Goal: Information Seeking & Learning: Check status

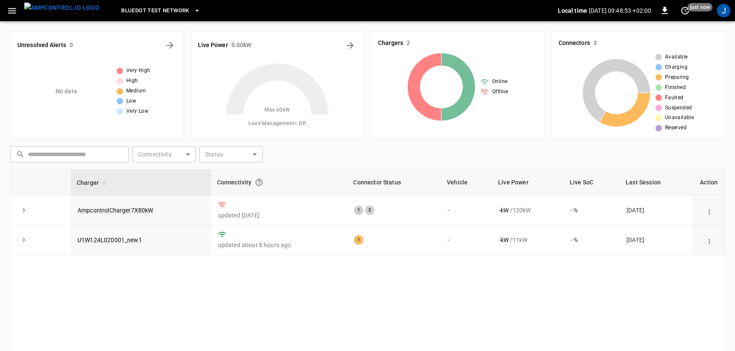
click at [11, 8] on icon "button" at bounding box center [12, 11] width 11 height 11
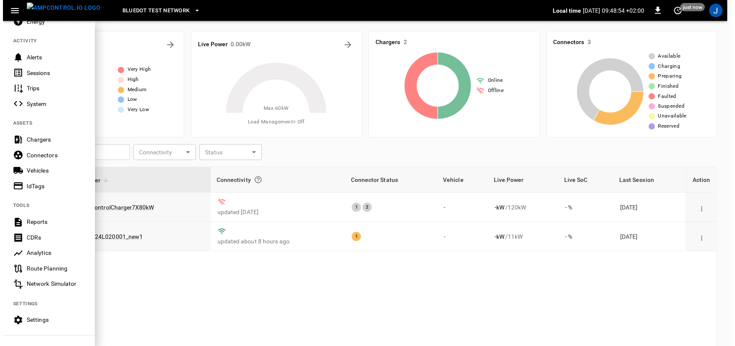
scroll to position [153, 0]
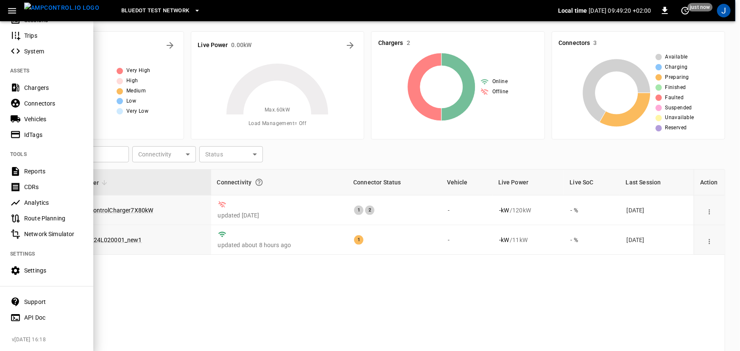
click at [56, 203] on div "Analytics" at bounding box center [46, 203] width 93 height 16
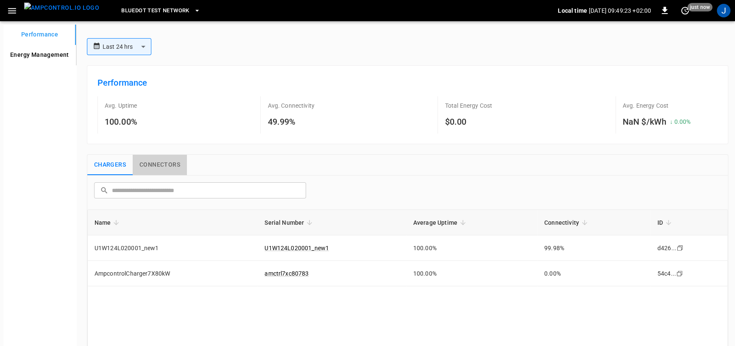
click at [161, 165] on button "Connectors" at bounding box center [160, 165] width 54 height 20
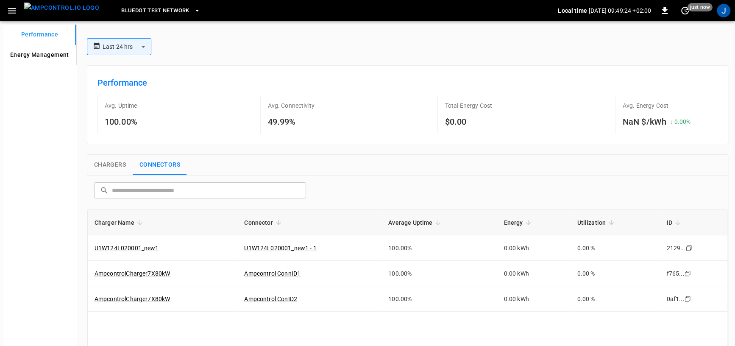
click at [123, 164] on button "Chargers" at bounding box center [109, 165] width 45 height 20
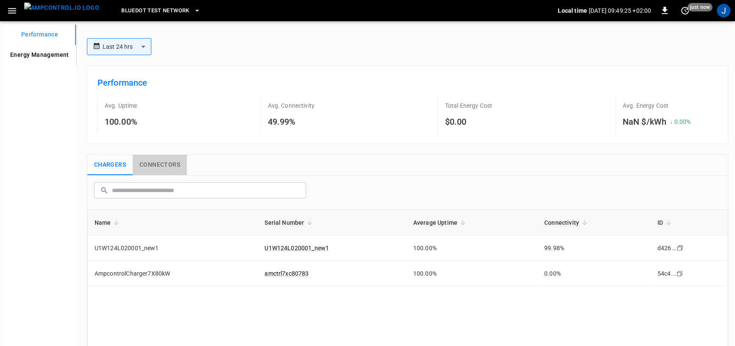
click at [170, 170] on button "Connectors" at bounding box center [160, 165] width 54 height 20
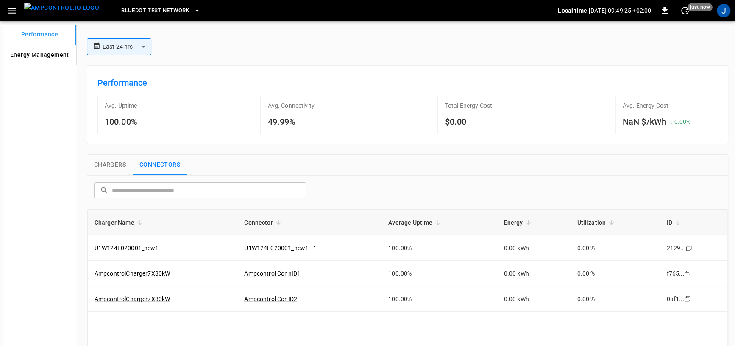
click at [123, 157] on button "Chargers" at bounding box center [109, 165] width 45 height 20
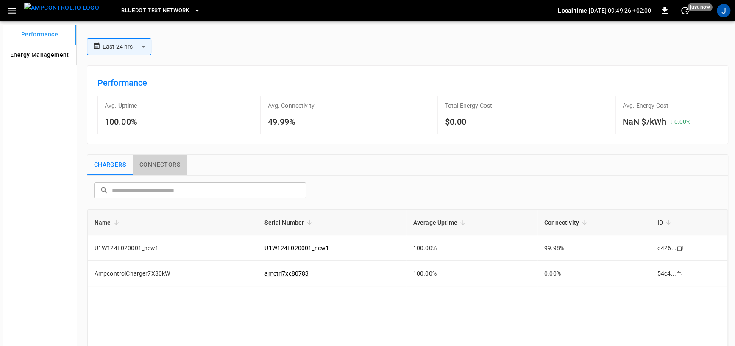
click at [155, 164] on button "Connectors" at bounding box center [160, 165] width 54 height 20
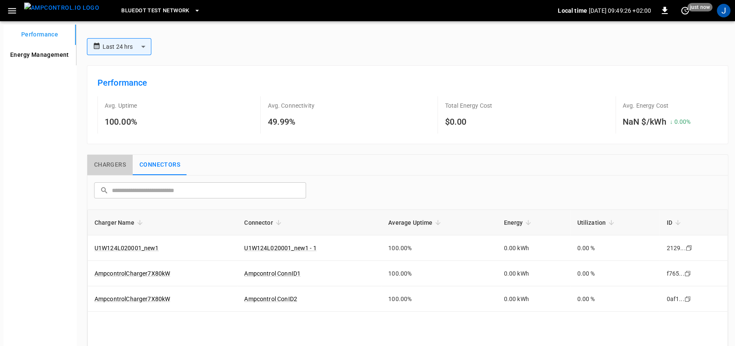
click at [109, 158] on button "Chargers" at bounding box center [109, 165] width 45 height 20
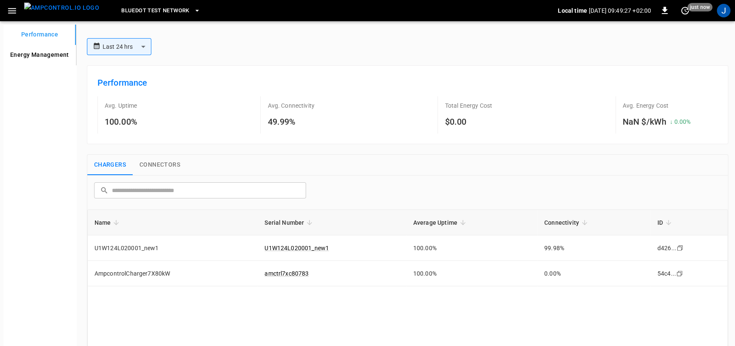
click at [161, 162] on button "Connectors" at bounding box center [160, 165] width 54 height 20
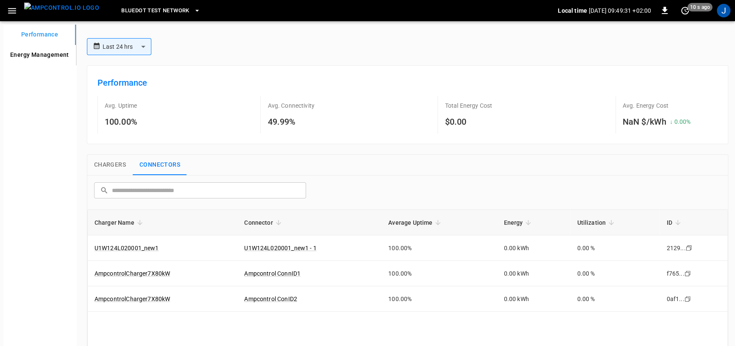
click at [113, 167] on button "Chargers" at bounding box center [109, 165] width 45 height 20
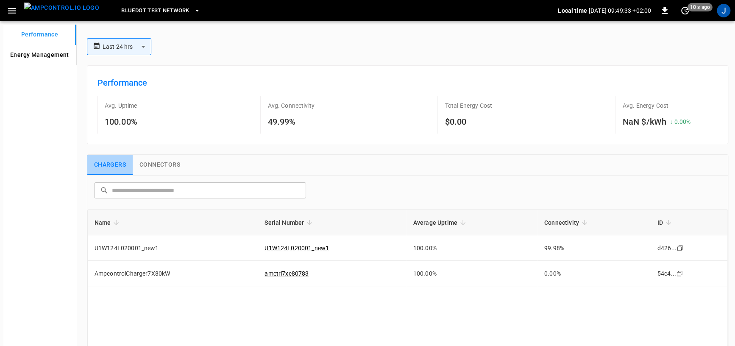
click at [128, 166] on button "Chargers" at bounding box center [109, 165] width 45 height 20
click at [151, 162] on button "Connectors" at bounding box center [160, 165] width 54 height 20
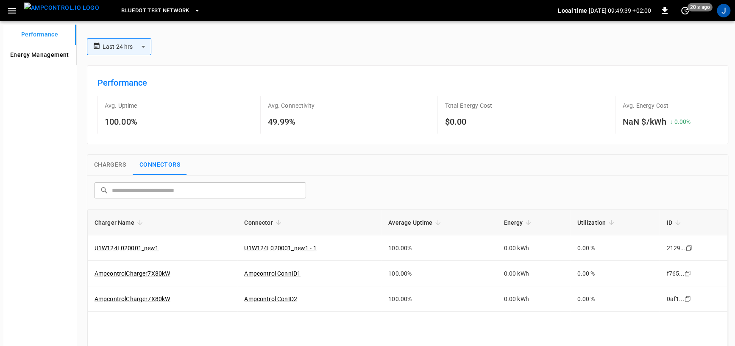
click at [122, 164] on button "Chargers" at bounding box center [109, 165] width 45 height 20
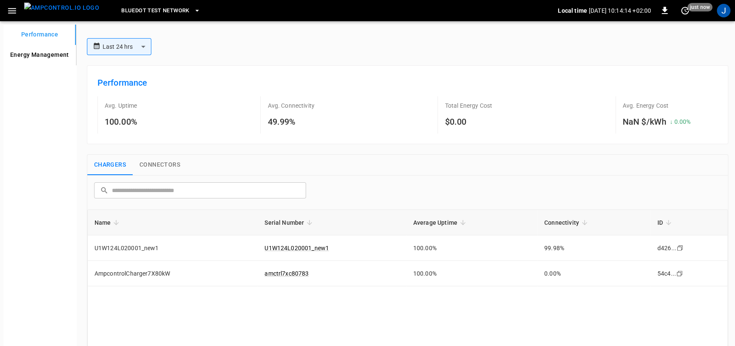
click at [51, 54] on Management "Energy Management" at bounding box center [39, 55] width 72 height 20
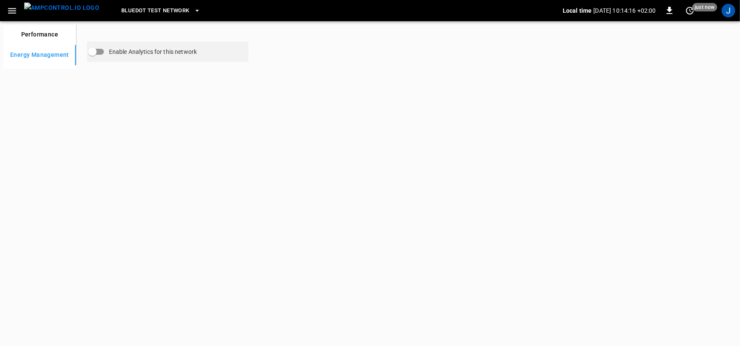
click at [50, 36] on button "Performance" at bounding box center [39, 35] width 72 height 20
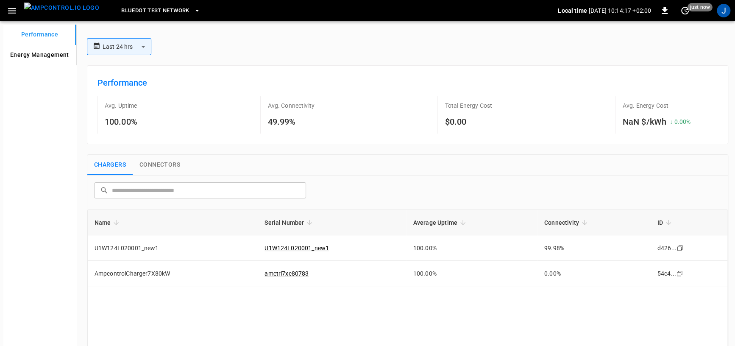
click at [52, 57] on Management "Energy Management" at bounding box center [39, 55] width 72 height 20
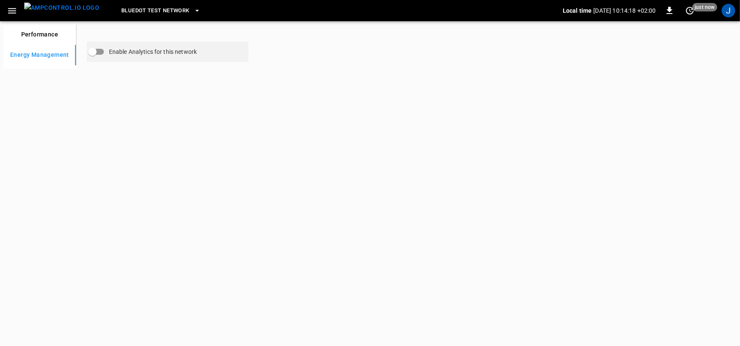
click at [51, 36] on button "Performance" at bounding box center [39, 35] width 72 height 20
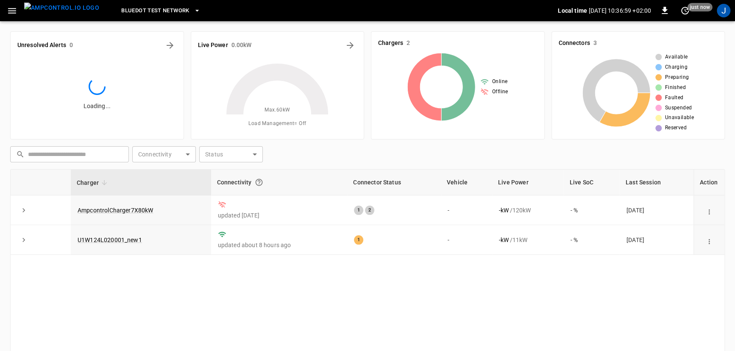
click at [17, 13] on icon "button" at bounding box center [12, 11] width 11 height 11
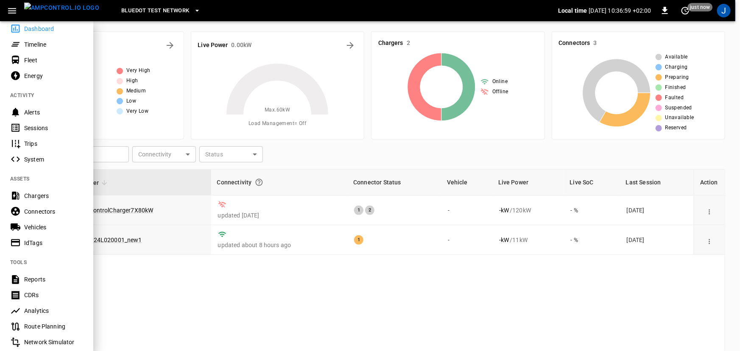
scroll to position [153, 0]
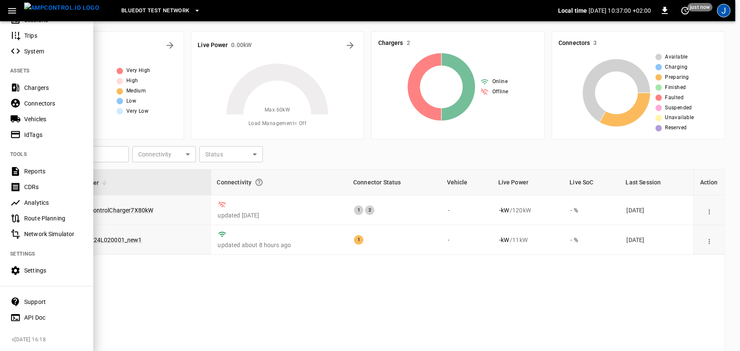
click at [726, 9] on div "J" at bounding box center [724, 11] width 14 height 14
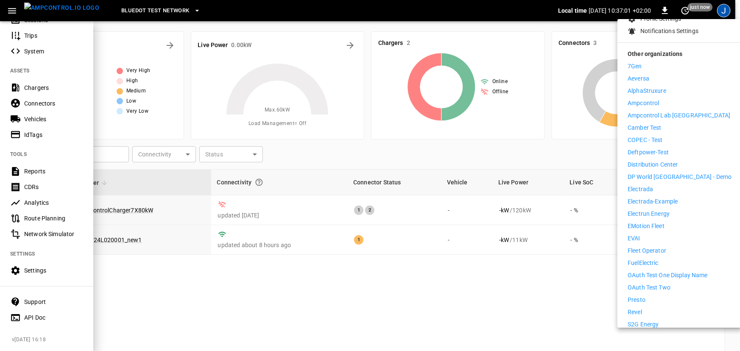
scroll to position [193, 0]
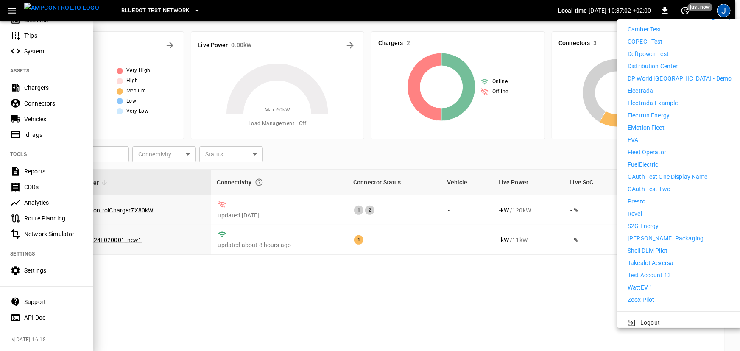
click at [655, 283] on li "WattEV 1" at bounding box center [679, 287] width 104 height 9
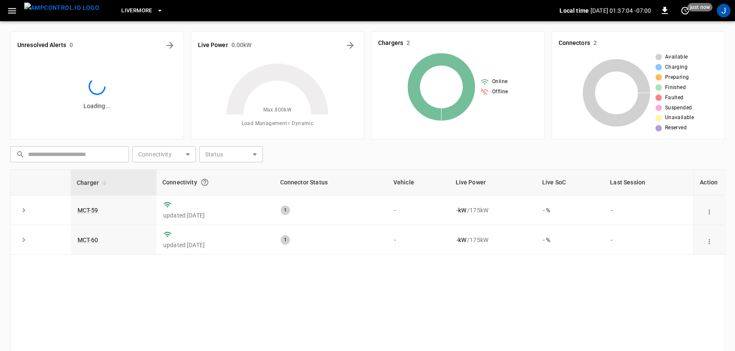
click at [17, 12] on icon "button" at bounding box center [12, 11] width 11 height 11
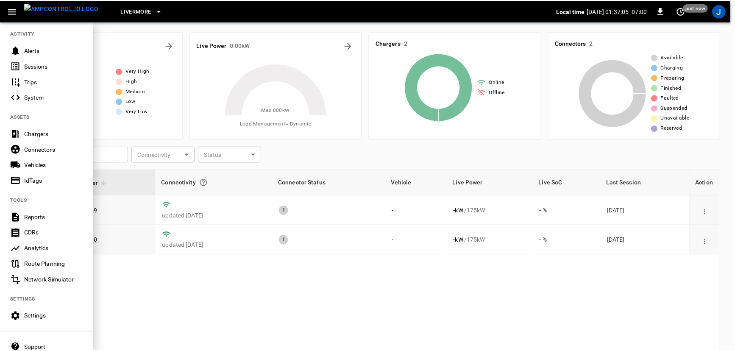
scroll to position [138, 0]
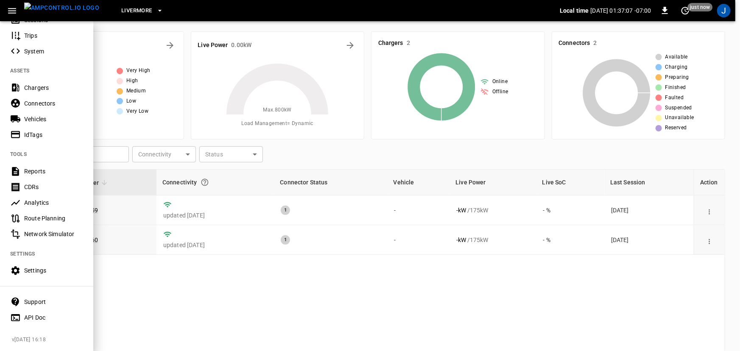
click at [38, 111] on div "Vehicles" at bounding box center [46, 119] width 93 height 16
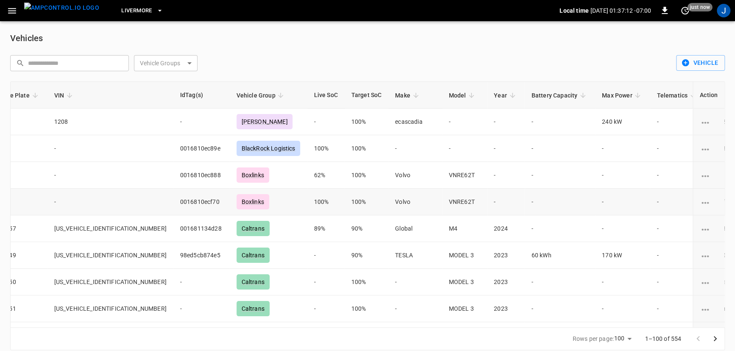
scroll to position [3, 117]
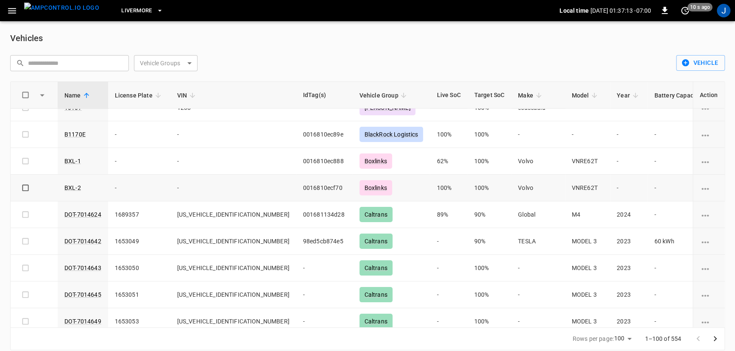
drag, startPoint x: 240, startPoint y: 175, endPoint x: 156, endPoint y: 189, distance: 85.8
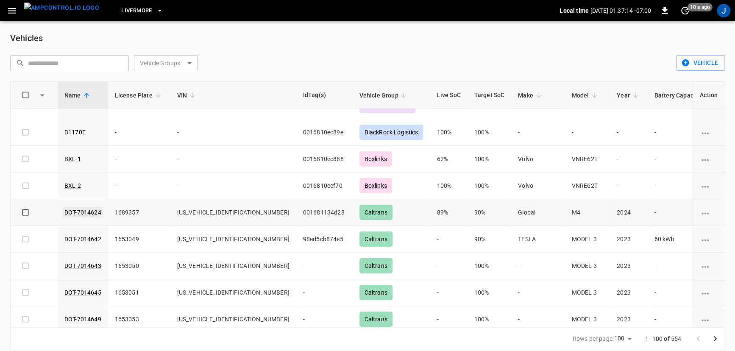
click at [79, 210] on link "DOT-7014624" at bounding box center [83, 212] width 40 height 10
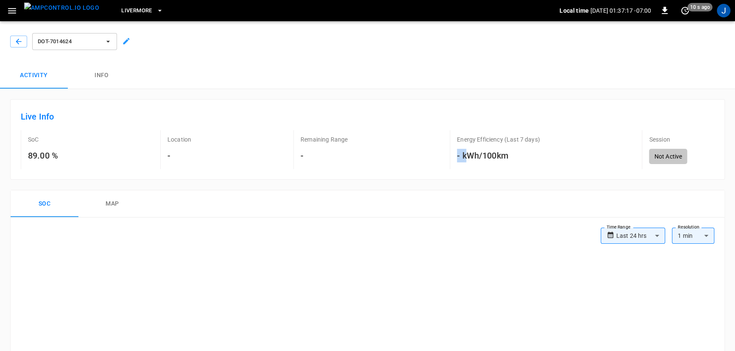
drag, startPoint x: 464, startPoint y: 158, endPoint x: 495, endPoint y: 157, distance: 31.4
click at [478, 158] on h6 "- kWh/100km" at bounding box center [498, 156] width 83 height 14
click at [494, 157] on h6 "- kWh/100km" at bounding box center [498, 156] width 83 height 14
click at [14, 40] on icon "button" at bounding box center [18, 41] width 8 height 8
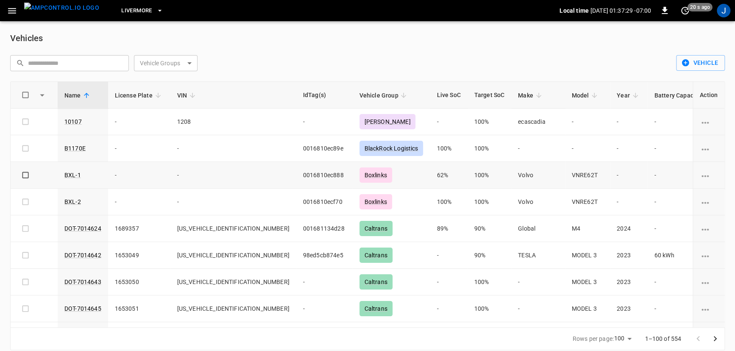
scroll to position [38, 0]
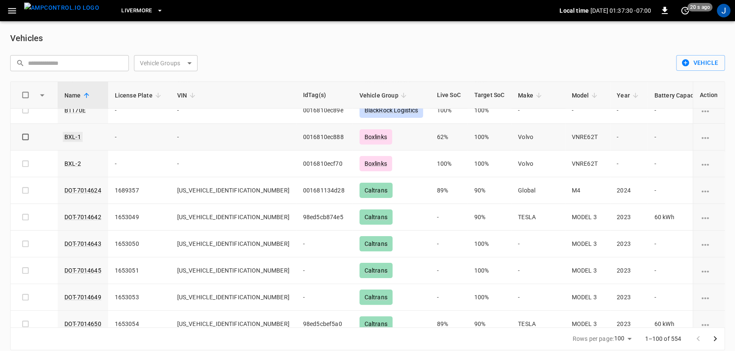
click at [74, 135] on link "BXL-1" at bounding box center [73, 137] width 20 height 10
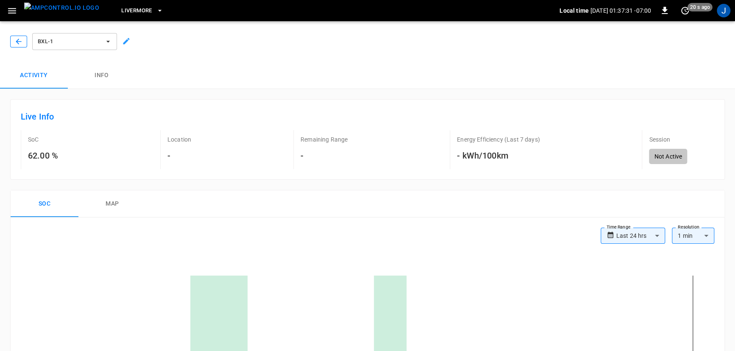
click at [15, 44] on icon "button" at bounding box center [18, 41] width 8 height 8
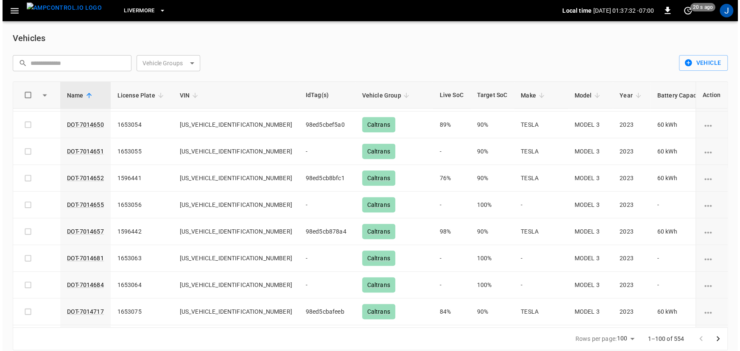
scroll to position [231, 0]
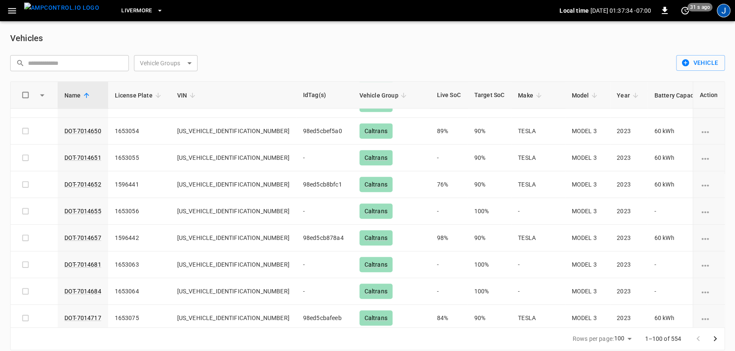
click at [734, 13] on div "Livermore Local time 2025-08-19 01:37:34 -07:00 0 31 s ago J" at bounding box center [367, 10] width 735 height 21
click at [726, 9] on div "J" at bounding box center [724, 11] width 14 height 14
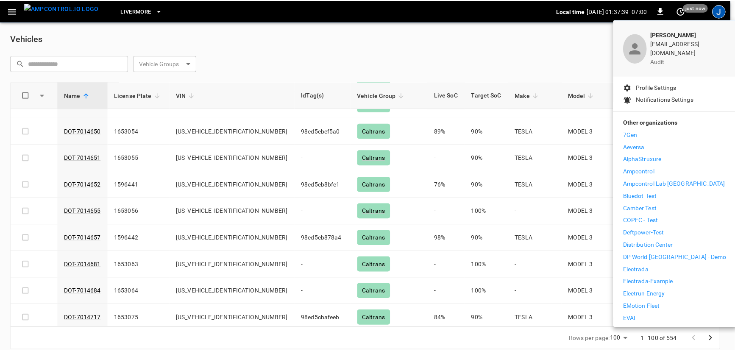
scroll to position [38, 0]
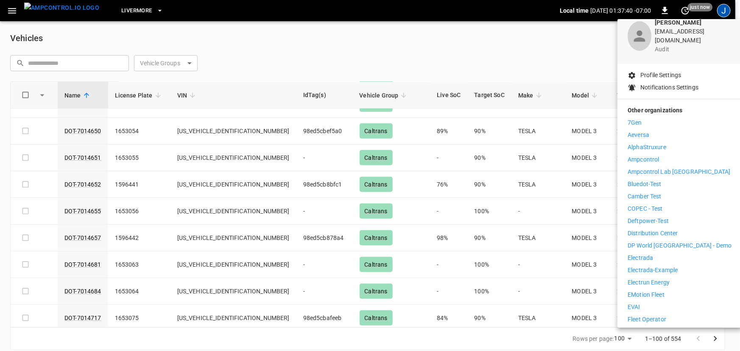
click at [648, 253] on p "Electrada" at bounding box center [639, 257] width 25 height 9
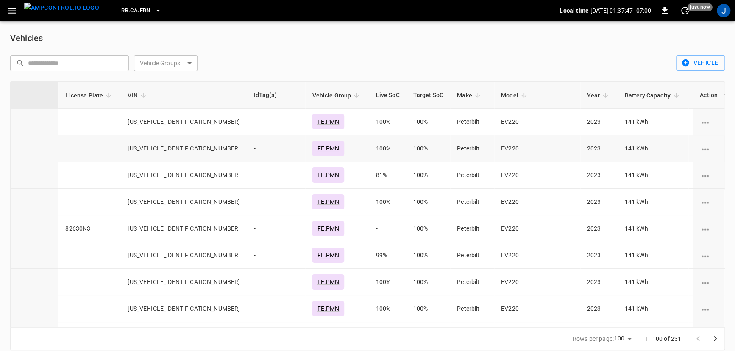
scroll to position [0, 203]
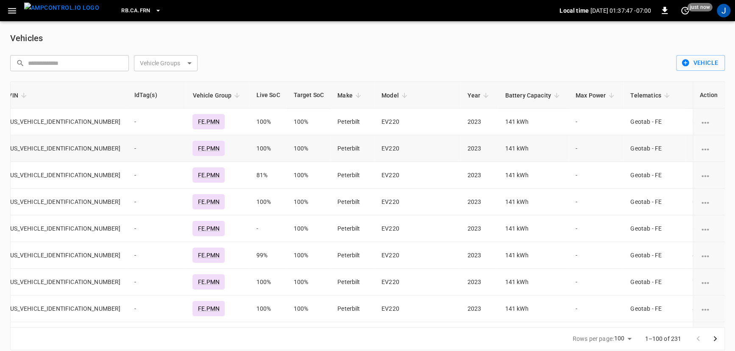
drag, startPoint x: 288, startPoint y: 136, endPoint x: 352, endPoint y: 138, distance: 63.6
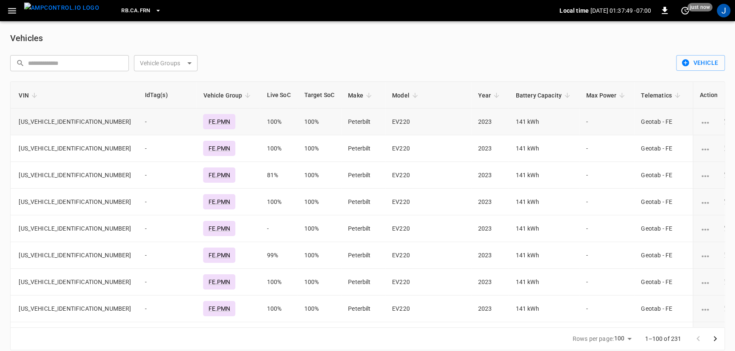
scroll to position [0, 64]
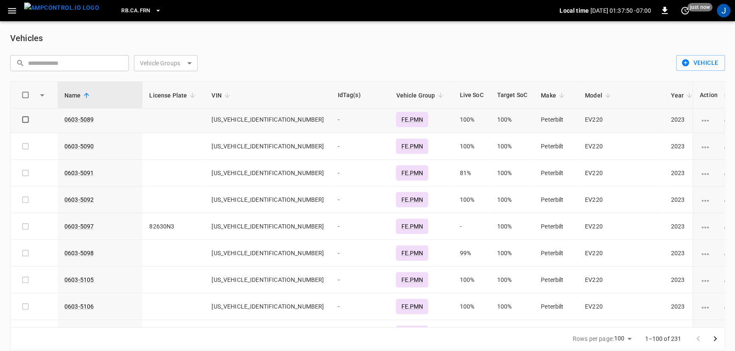
drag, startPoint x: 545, startPoint y: 119, endPoint x: 318, endPoint y: 131, distance: 227.9
click at [74, 116] on link "0603-5089" at bounding box center [79, 119] width 33 height 10
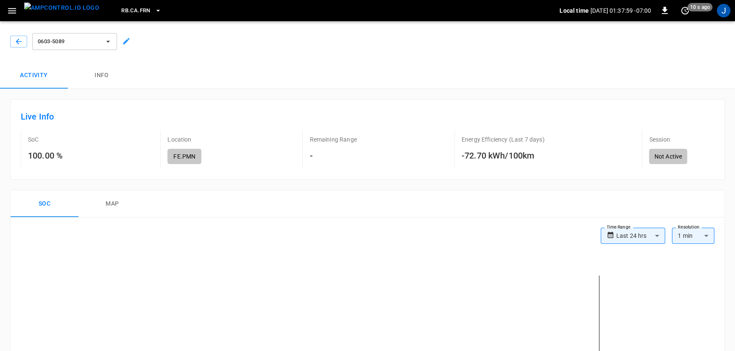
click at [513, 161] on h6 "-72.70 kWh/100km" at bounding box center [503, 156] width 83 height 14
drag, startPoint x: 454, startPoint y: 158, endPoint x: 555, endPoint y: 158, distance: 101.3
click at [555, 158] on div "Energy Efficiency (Last 7 days) -72.70 kWh/100km" at bounding box center [512, 149] width 117 height 39
click at [554, 157] on div "Energy Efficiency (Last 7 days) -72.70 kWh/100km" at bounding box center [512, 149] width 117 height 39
click at [98, 43] on span "0603-5089" at bounding box center [69, 42] width 63 height 10
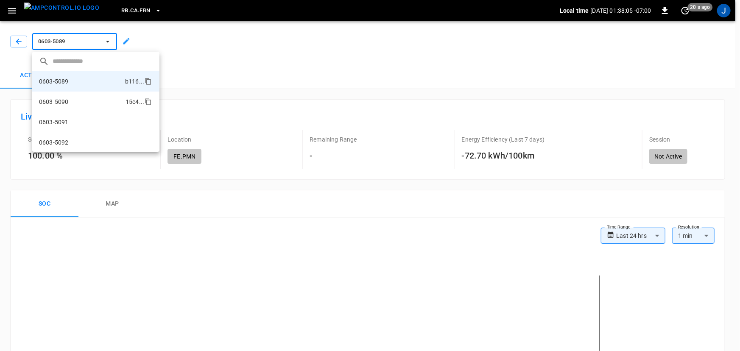
click at [72, 106] on li "0603-5090 15c4 ..." at bounding box center [95, 102] width 127 height 20
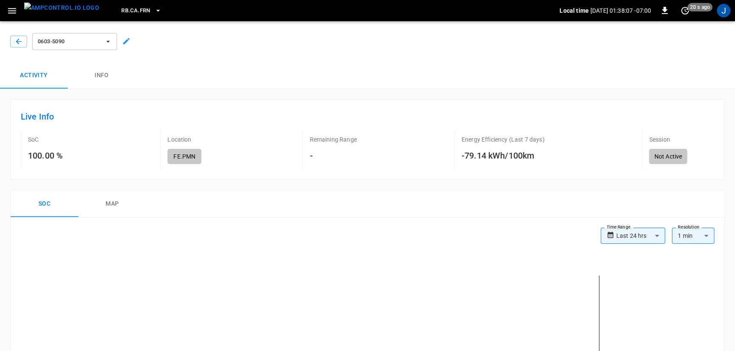
click at [85, 42] on span "0603-5090" at bounding box center [69, 42] width 63 height 10
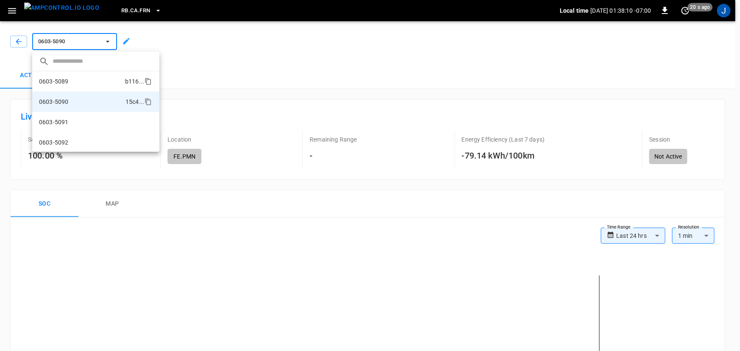
click at [61, 87] on li "0603-5089 b116 ..." at bounding box center [95, 81] width 127 height 20
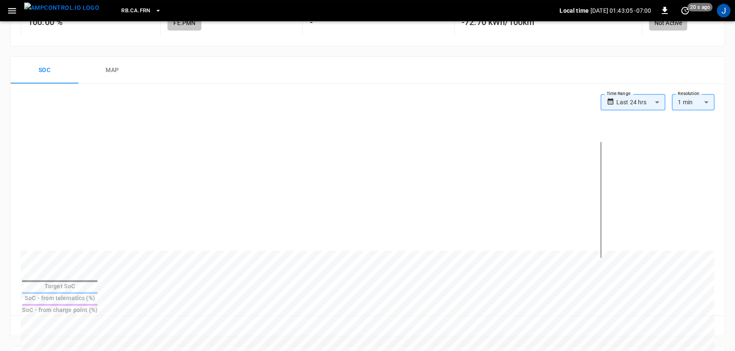
scroll to position [38, 0]
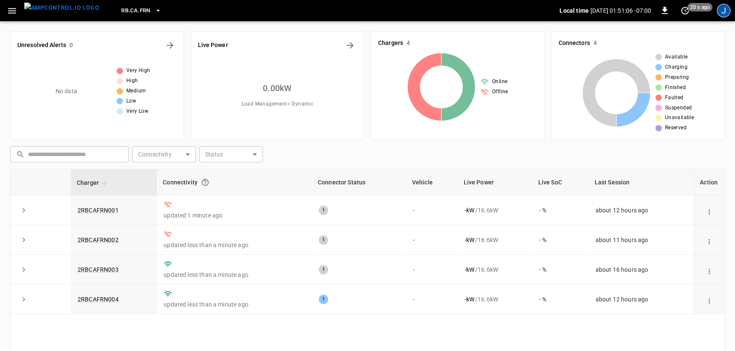
click at [724, 5] on div "J" at bounding box center [724, 11] width 14 height 14
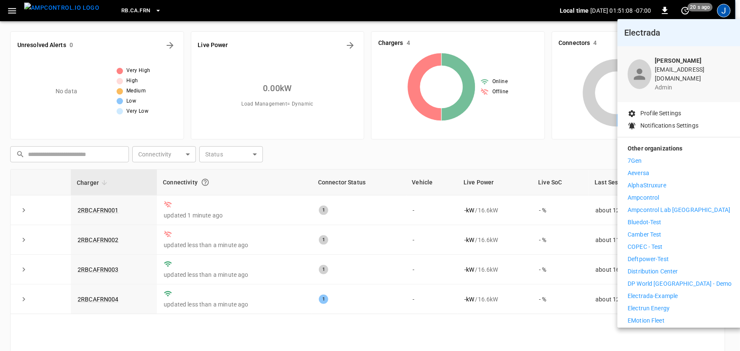
click at [15, 11] on div at bounding box center [370, 175] width 740 height 351
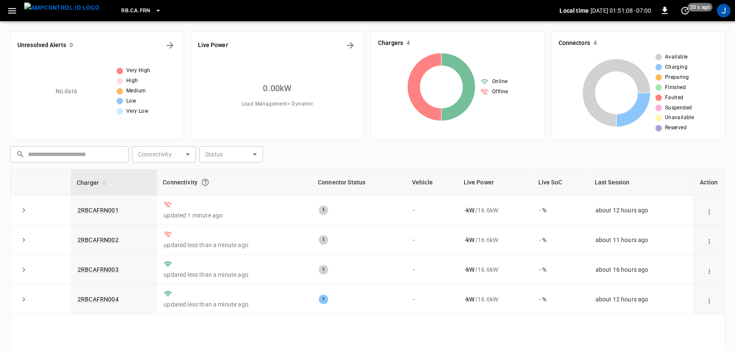
click at [14, 11] on icon "button" at bounding box center [12, 11] width 8 height 6
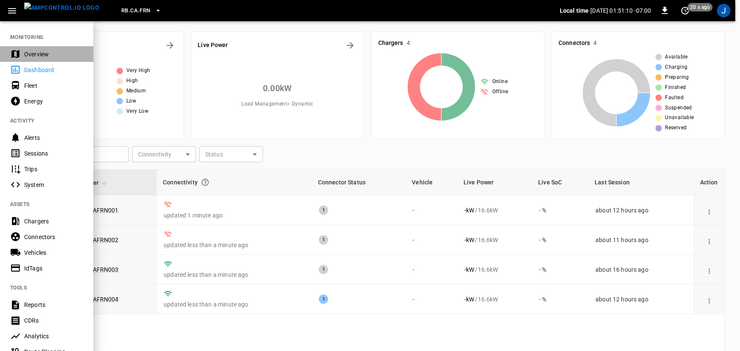
click at [30, 55] on div "Overview" at bounding box center [53, 54] width 59 height 8
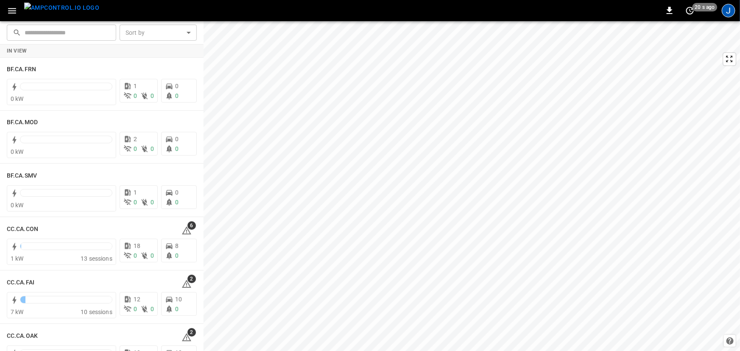
click at [728, 11] on div "J" at bounding box center [728, 11] width 14 height 14
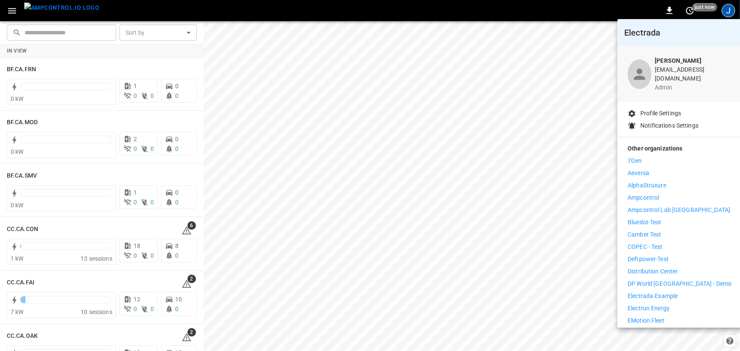
click at [362, 209] on div at bounding box center [370, 175] width 740 height 351
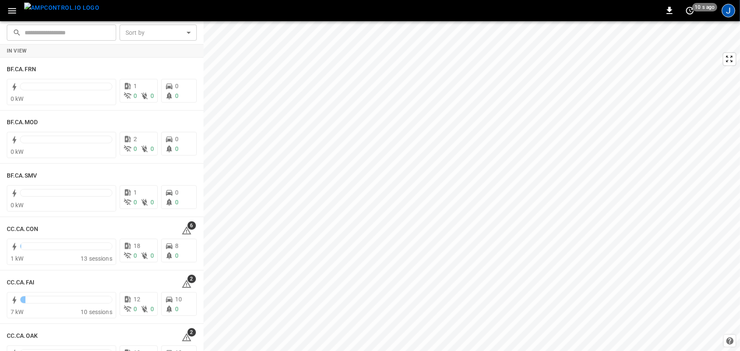
click at [733, 10] on div "J" at bounding box center [728, 11] width 14 height 14
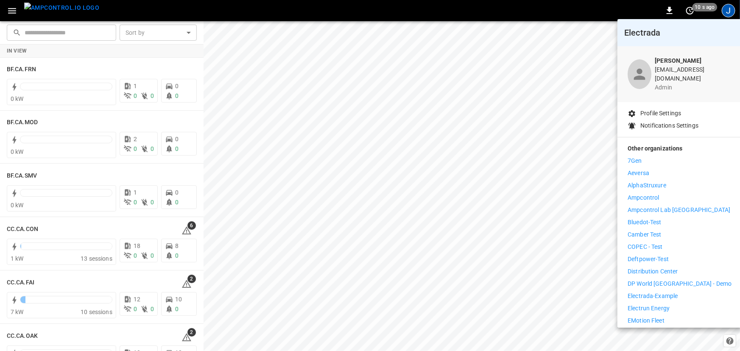
scroll to position [192, 0]
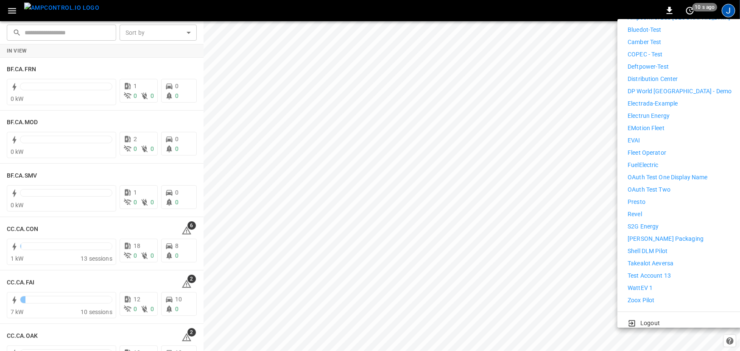
click at [651, 284] on p "WattEV 1" at bounding box center [639, 288] width 25 height 9
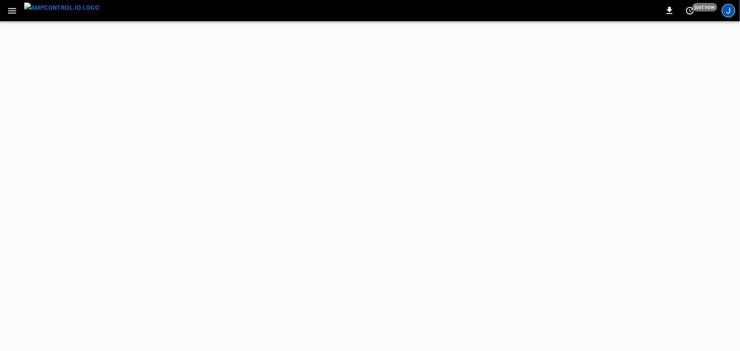
click at [728, 11] on div "J" at bounding box center [728, 11] width 14 height 14
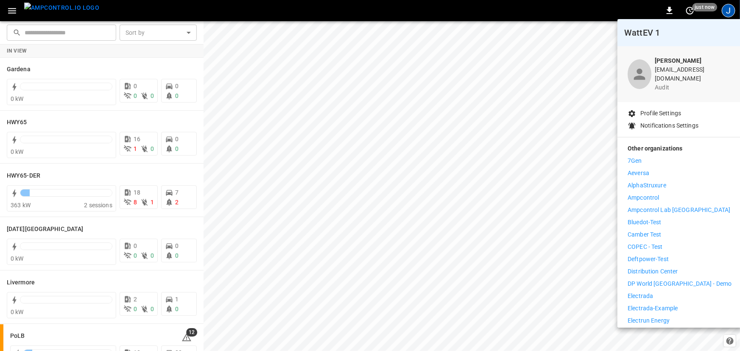
click at [659, 292] on li "Electrada" at bounding box center [679, 296] width 104 height 9
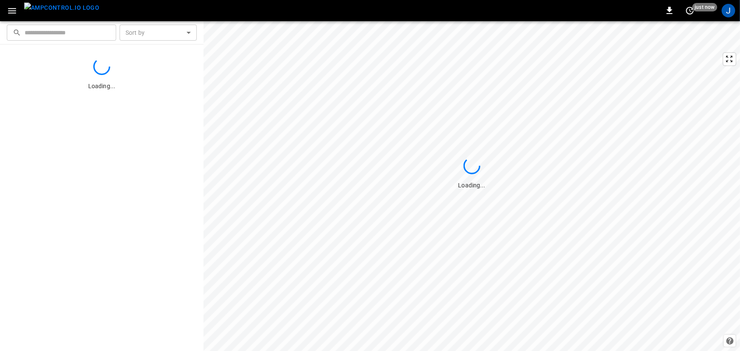
click at [12, 6] on icon "button" at bounding box center [12, 11] width 11 height 11
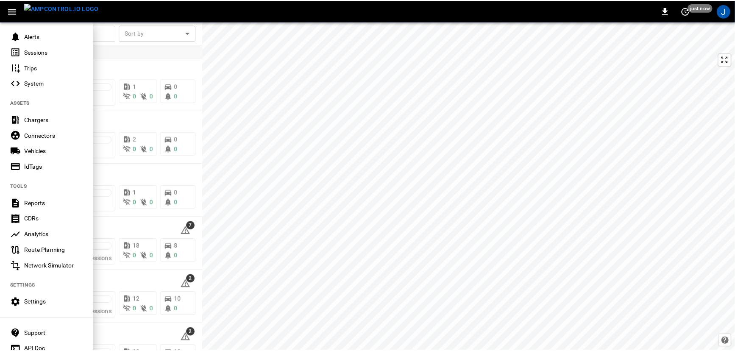
scroll to position [61, 0]
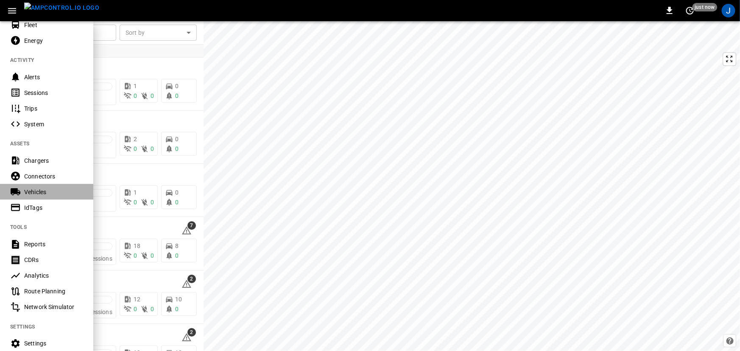
click at [45, 198] on div "Vehicles" at bounding box center [46, 192] width 93 height 16
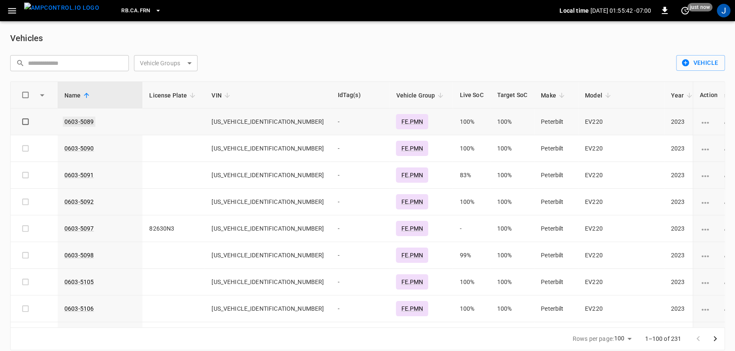
click at [78, 122] on link "0603-5089" at bounding box center [79, 122] width 33 height 10
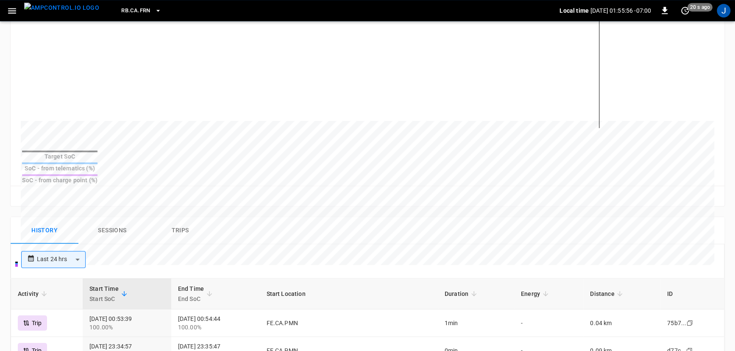
scroll to position [259, 0]
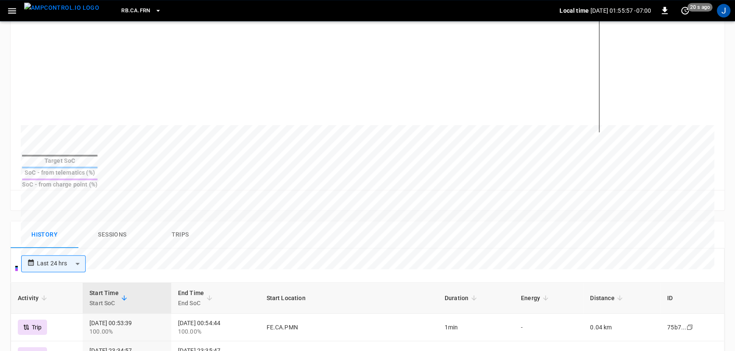
click at [120, 221] on button "Sessions" at bounding box center [112, 234] width 68 height 27
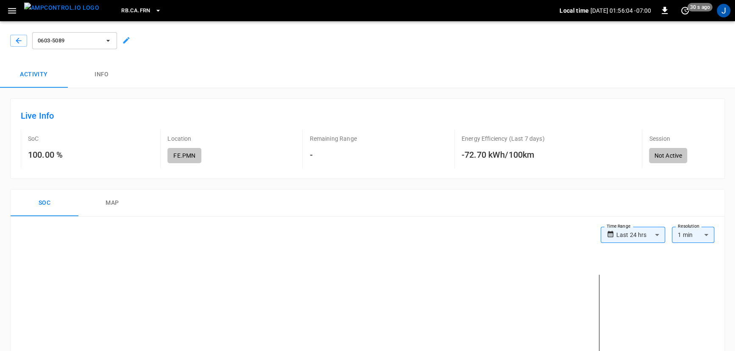
scroll to position [0, 0]
click at [508, 159] on div "Energy Efficiency (Last 7 days) -72.70 kWh/100km" at bounding box center [512, 149] width 117 height 39
click at [513, 149] on h6 "-72.70 kWh/100km" at bounding box center [503, 156] width 83 height 14
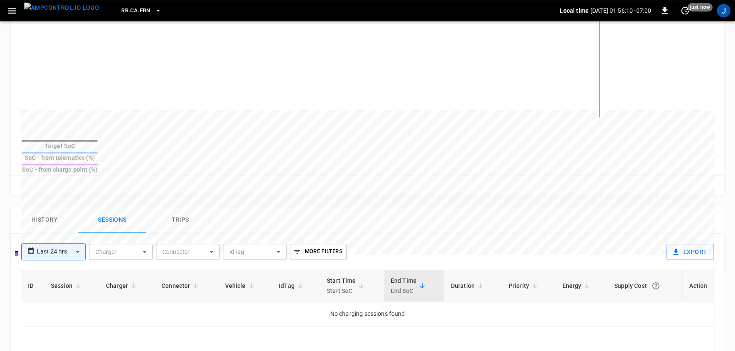
scroll to position [308, 0]
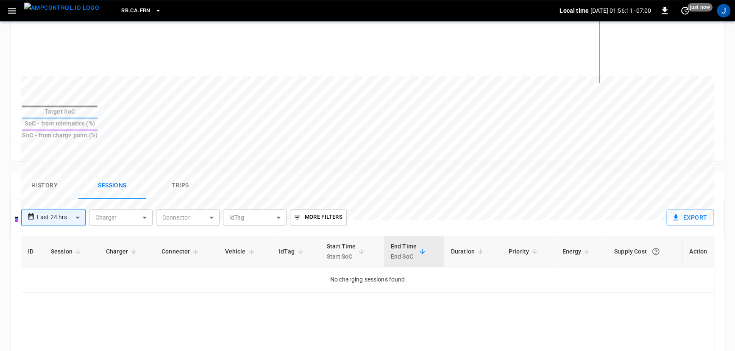
click at [34, 209] on div "**********" at bounding box center [53, 217] width 64 height 17
click at [73, 199] on body "**********" at bounding box center [367, 103] width 735 height 823
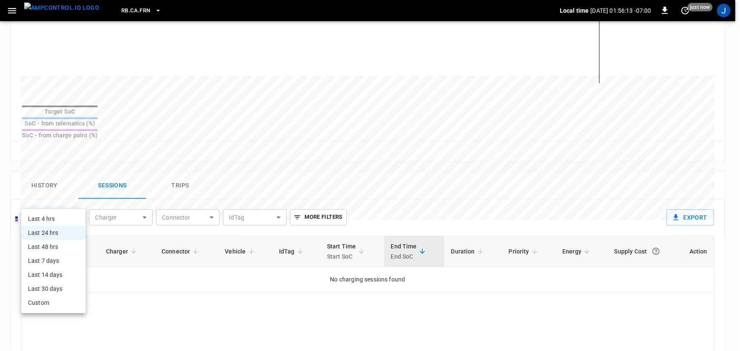
click at [62, 259] on li "Last 7 days" at bounding box center [53, 261] width 64 height 14
type input "**********"
type input "***"
type input "**********"
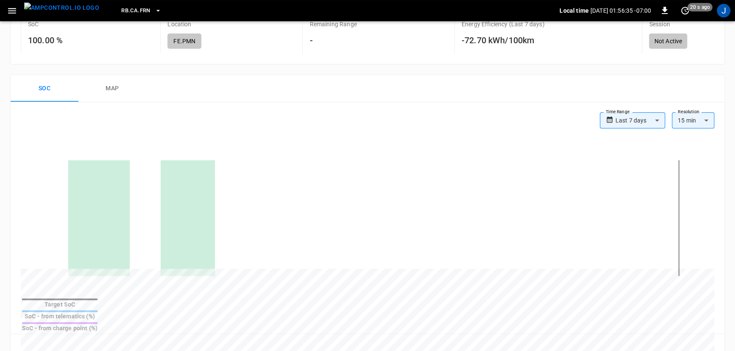
scroll to position [0, 0]
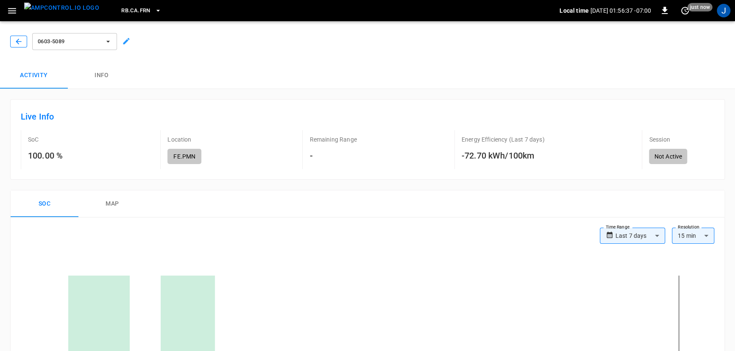
click at [23, 39] on button "button" at bounding box center [18, 42] width 17 height 12
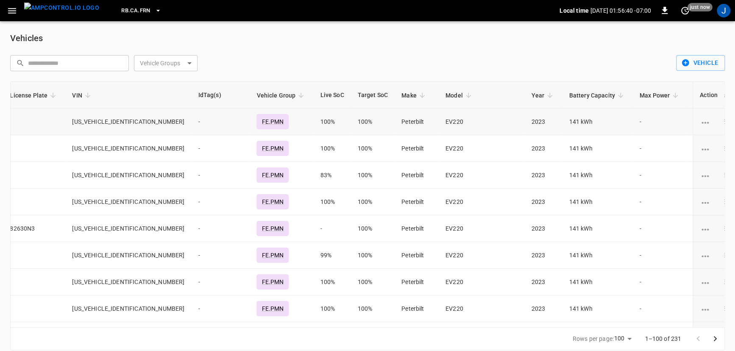
scroll to position [0, 203]
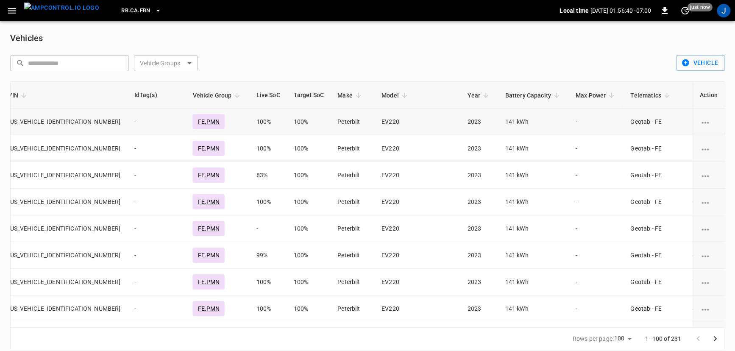
drag, startPoint x: 564, startPoint y: 131, endPoint x: 612, endPoint y: 131, distance: 48.7
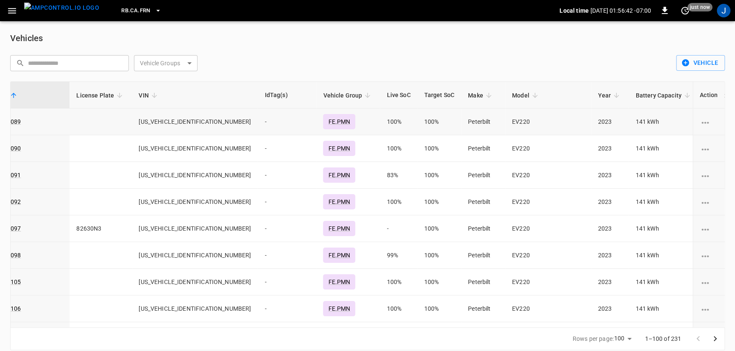
scroll to position [0, 0]
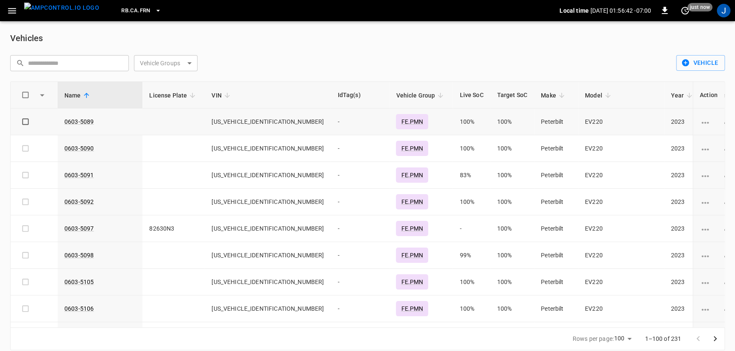
drag, startPoint x: 601, startPoint y: 132, endPoint x: 490, endPoint y: 127, distance: 110.7
click at [81, 120] on link "0603-5089" at bounding box center [79, 122] width 33 height 10
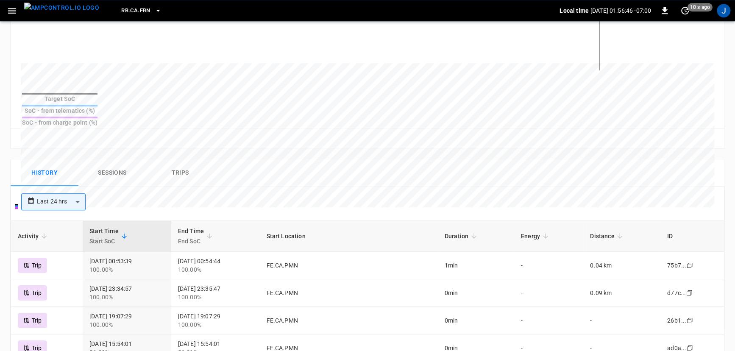
scroll to position [270, 0]
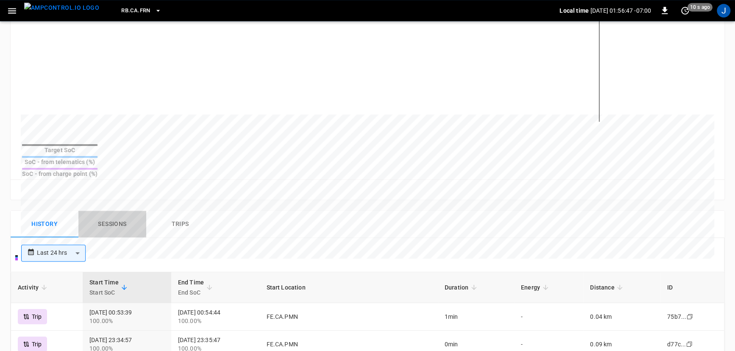
click at [111, 212] on button "Sessions" at bounding box center [112, 224] width 68 height 27
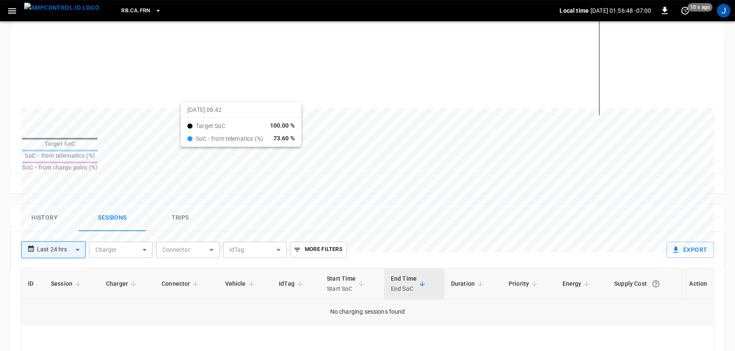
scroll to position [385, 0]
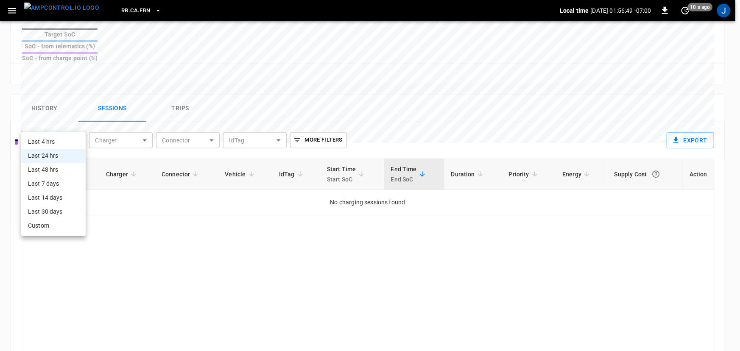
click at [55, 120] on body "**********" at bounding box center [370, 26] width 740 height 823
click at [61, 184] on li "Last 7 days" at bounding box center [53, 184] width 64 height 14
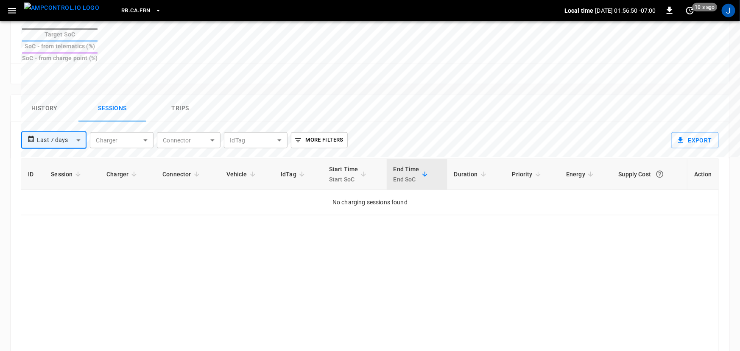
type input "**********"
type input "***"
type input "**********"
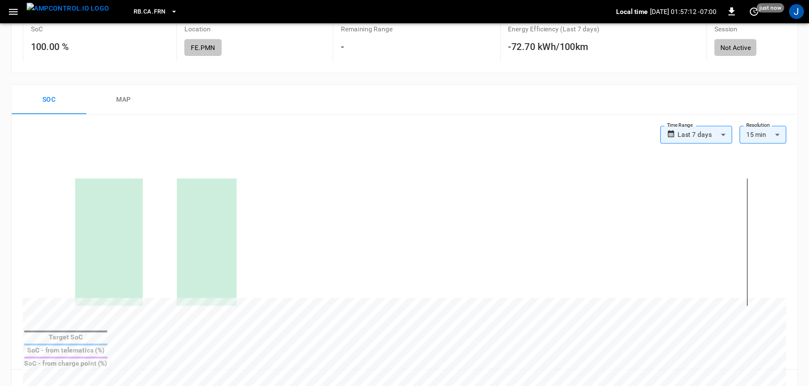
scroll to position [113, 0]
